Goal: Find specific page/section: Find specific page/section

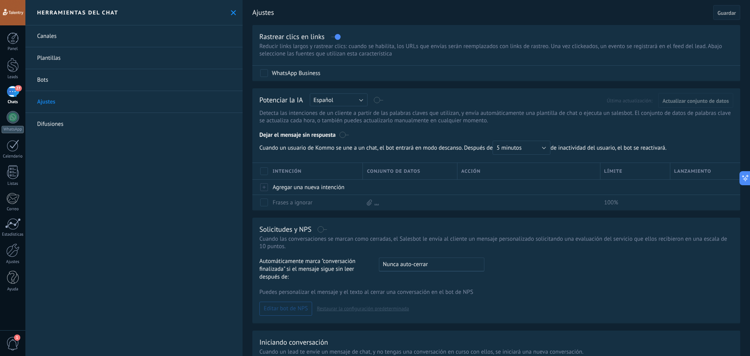
click at [7, 92] on div "27" at bounding box center [13, 91] width 13 height 11
